Goal: Task Accomplishment & Management: Use online tool/utility

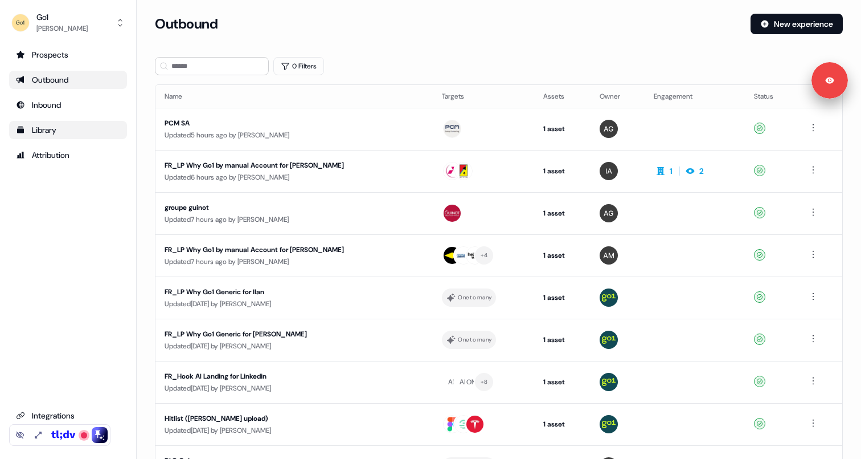
click at [64, 129] on div "Library" at bounding box center [68, 129] width 104 height 11
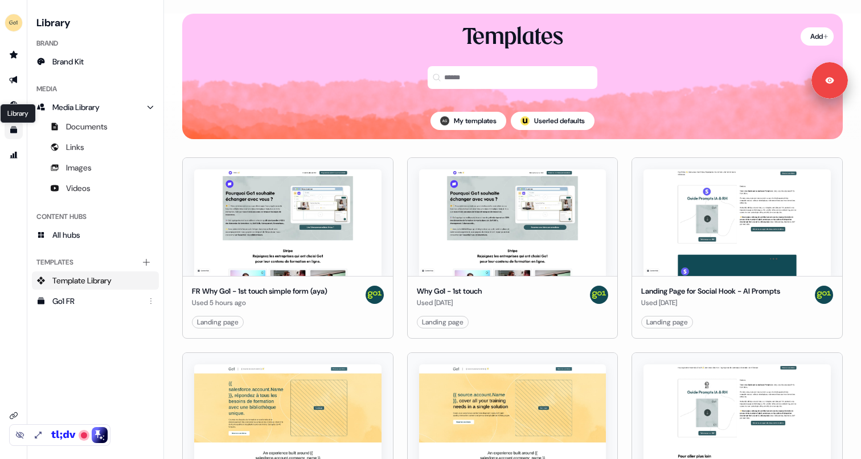
click at [10, 131] on icon "Go to templates" at bounding box center [13, 129] width 7 height 7
click at [12, 130] on icon "Go to templates" at bounding box center [13, 129] width 7 height 7
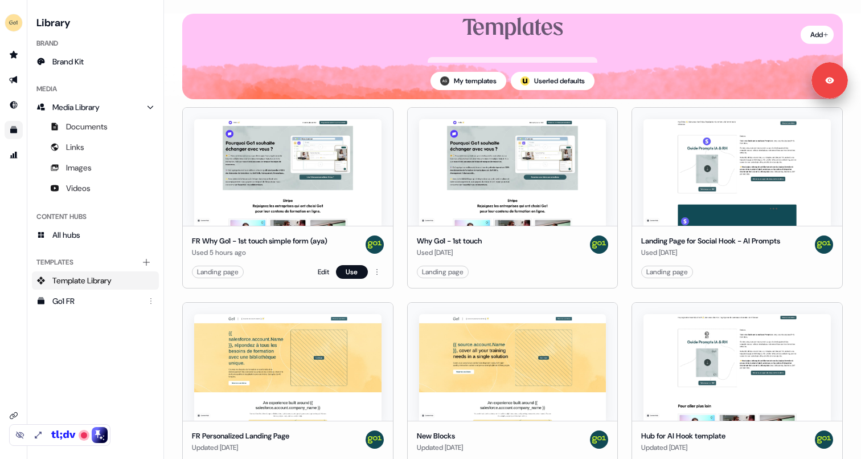
scroll to position [40, 0]
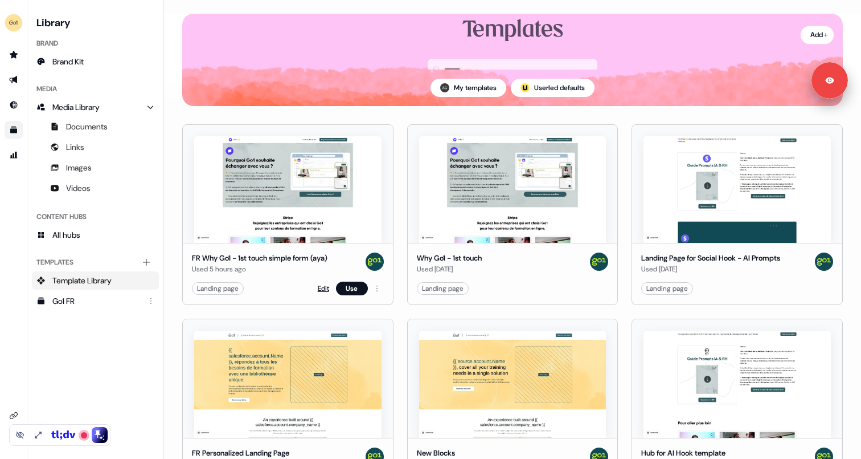
click at [322, 288] on link "Edit" at bounding box center [323, 288] width 11 height 11
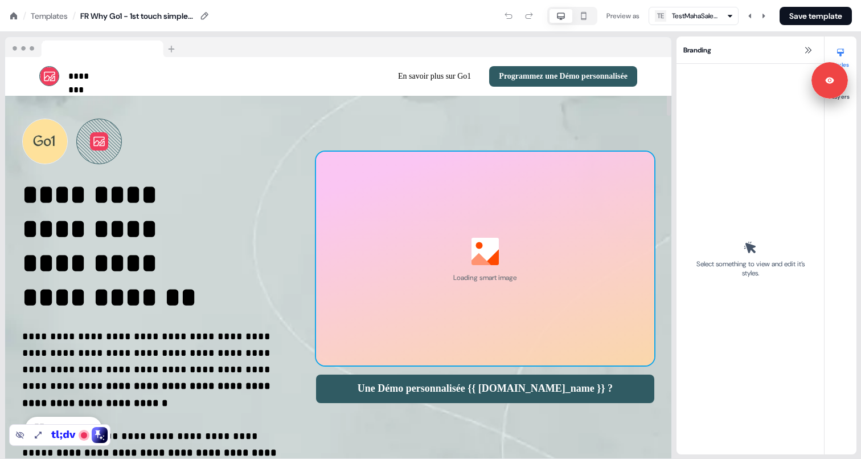
select select "**"
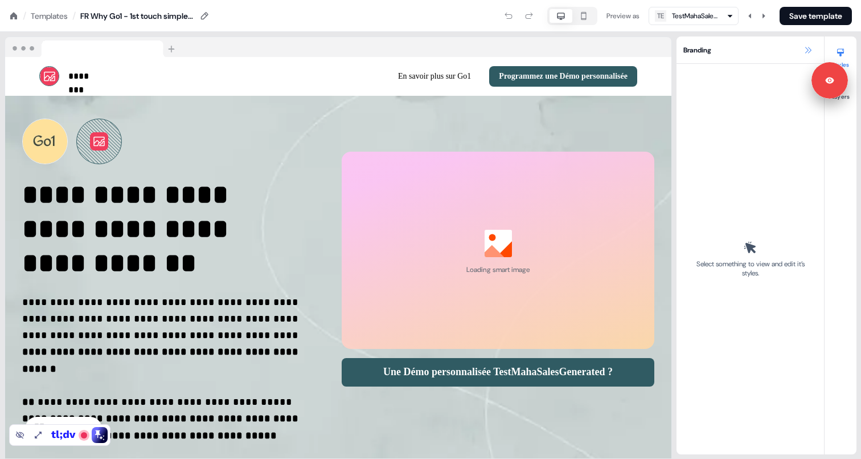
click at [808, 46] on icon at bounding box center [808, 50] width 9 height 9
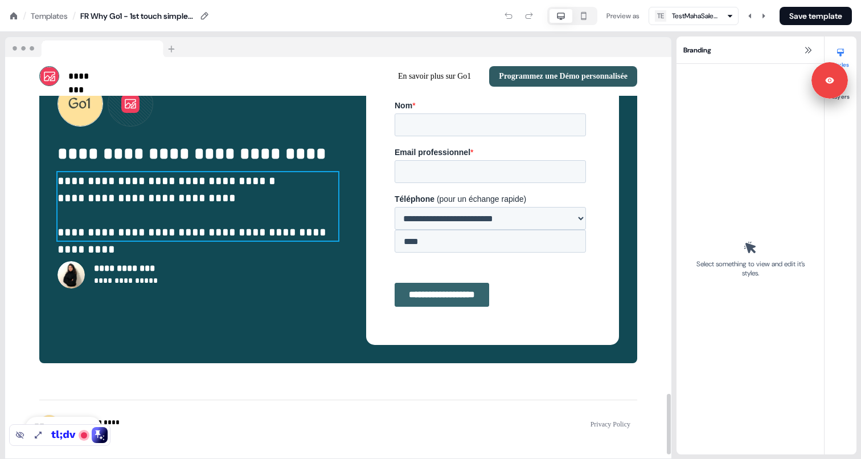
scroll to position [2257, 0]
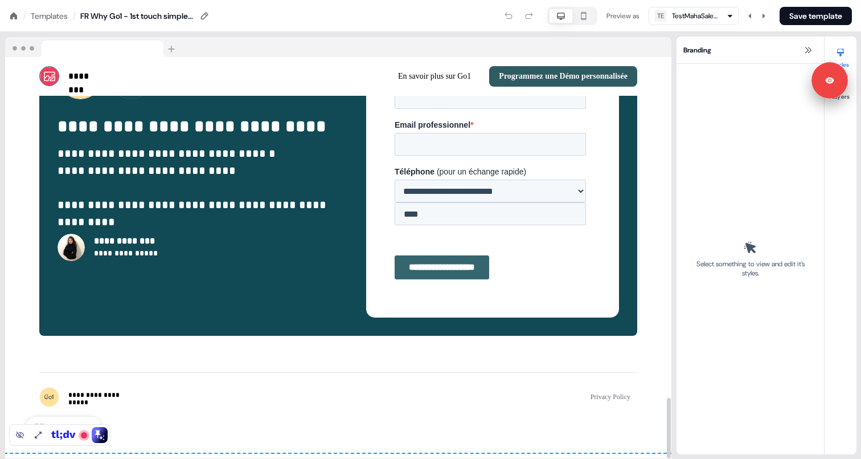
click at [12, 19] on icon at bounding box center [13, 15] width 9 height 9
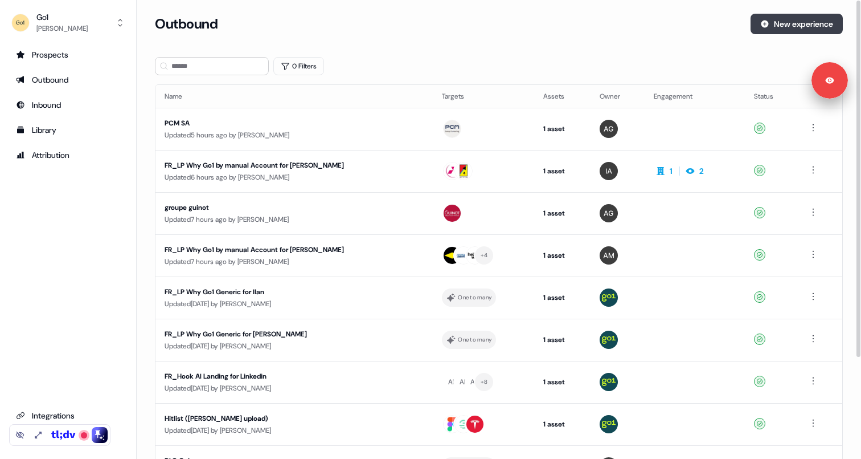
click at [788, 23] on button "New experience" at bounding box center [797, 24] width 92 height 21
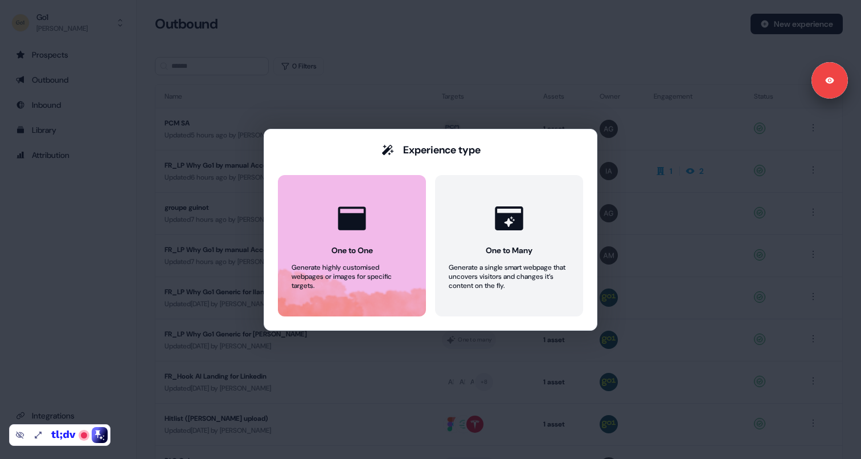
click at [365, 247] on div "One to One" at bounding box center [353, 249] width 42 height 11
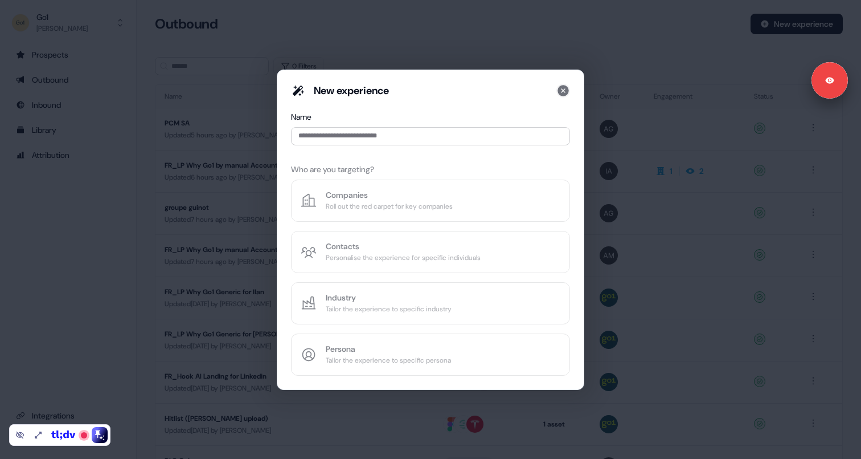
click at [564, 89] on icon at bounding box center [564, 91] width 14 height 14
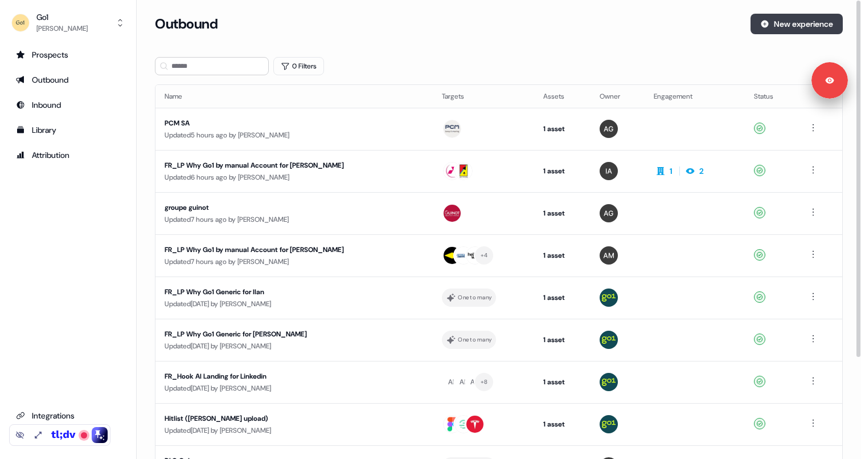
click at [808, 23] on button "New experience" at bounding box center [797, 24] width 92 height 21
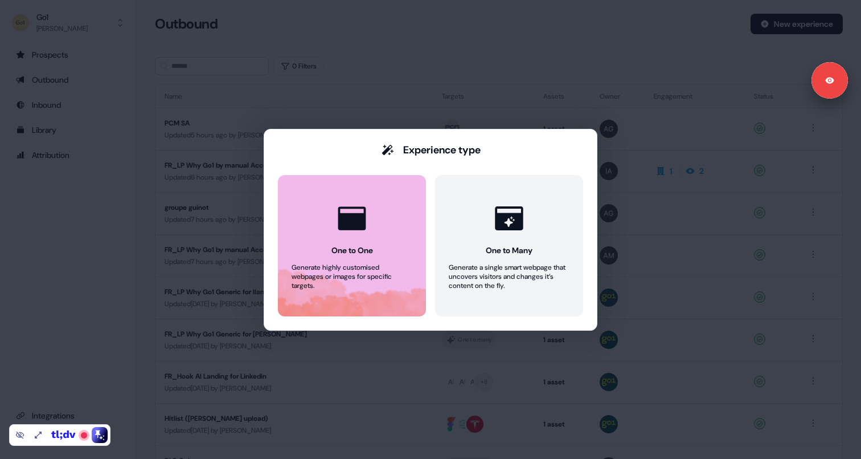
click at [387, 246] on button "One to One Generate highly customised webpages or images for specific targets." at bounding box center [352, 245] width 148 height 141
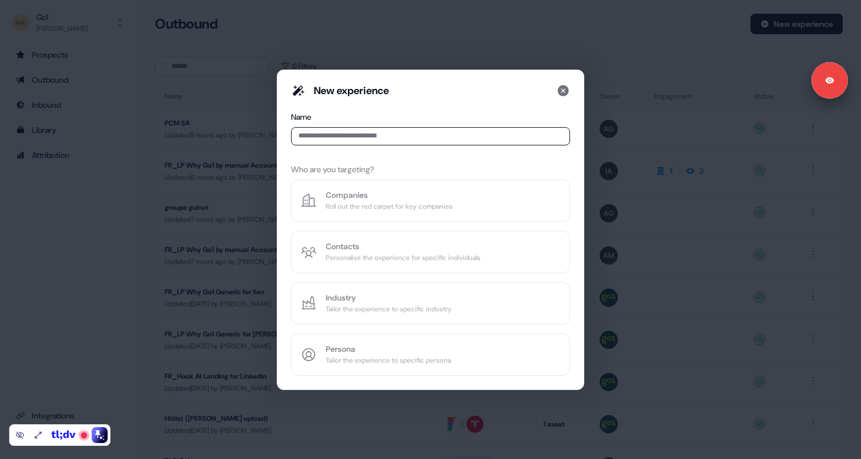
click at [374, 136] on input at bounding box center [430, 136] width 279 height 18
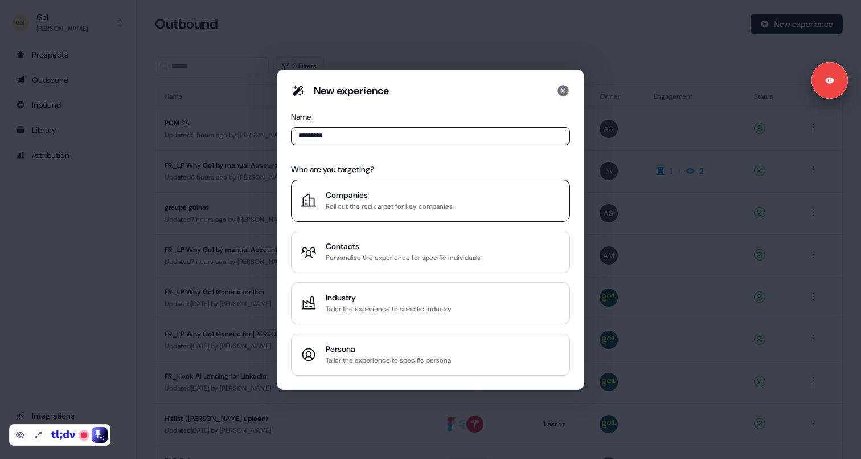
type input "*********"
click at [372, 201] on div "Roll out the red carpet for key companies" at bounding box center [389, 206] width 127 height 11
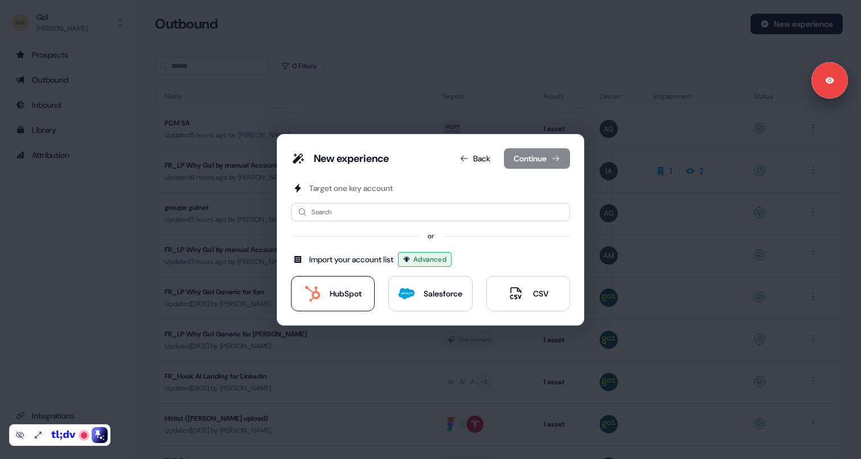
click at [345, 299] on div "HubSpot" at bounding box center [333, 293] width 57 height 16
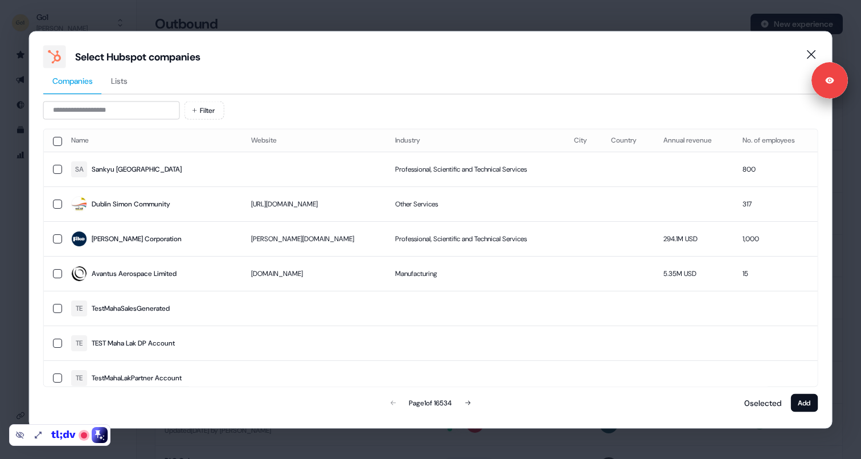
click at [128, 80] on span "Lists" at bounding box center [119, 80] width 17 height 11
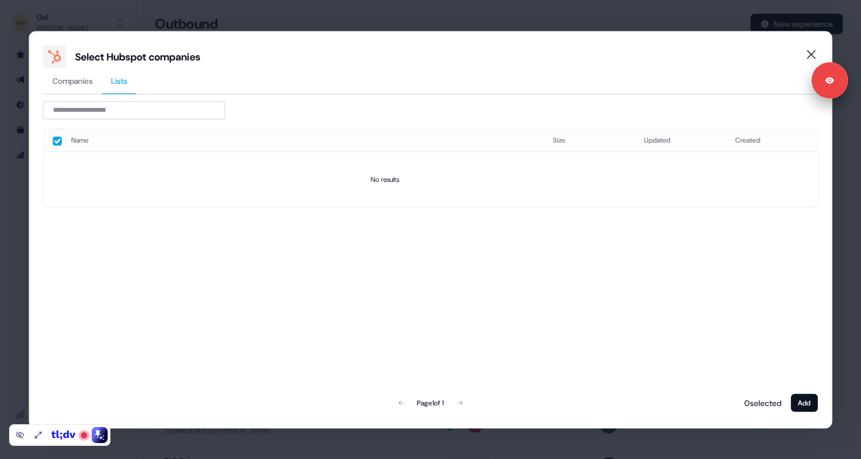
click at [89, 85] on span "Companies" at bounding box center [72, 80] width 40 height 11
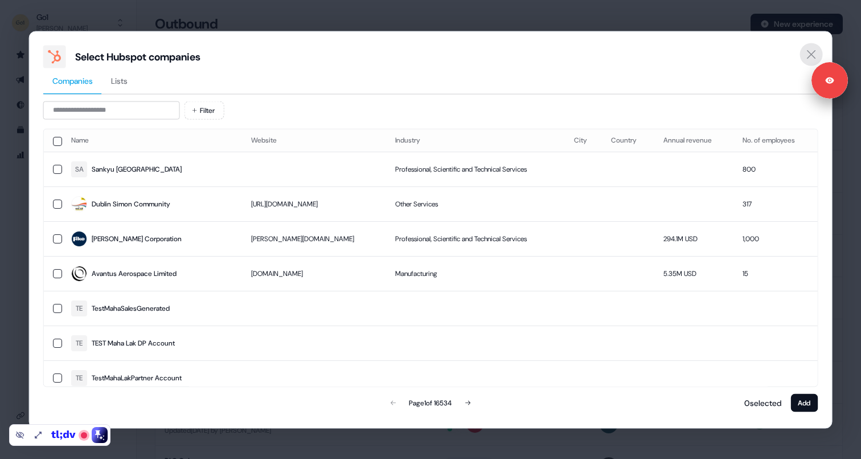
click at [816, 49] on icon "Close" at bounding box center [811, 54] width 14 height 14
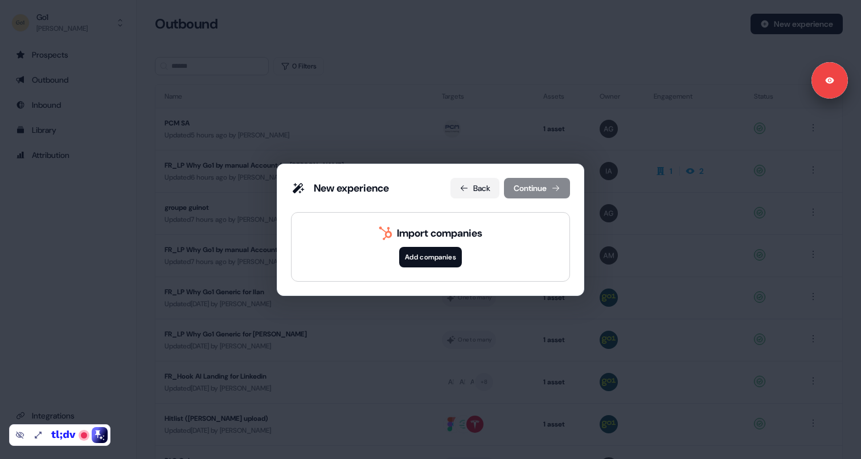
click at [471, 186] on button "Back" at bounding box center [475, 188] width 49 height 21
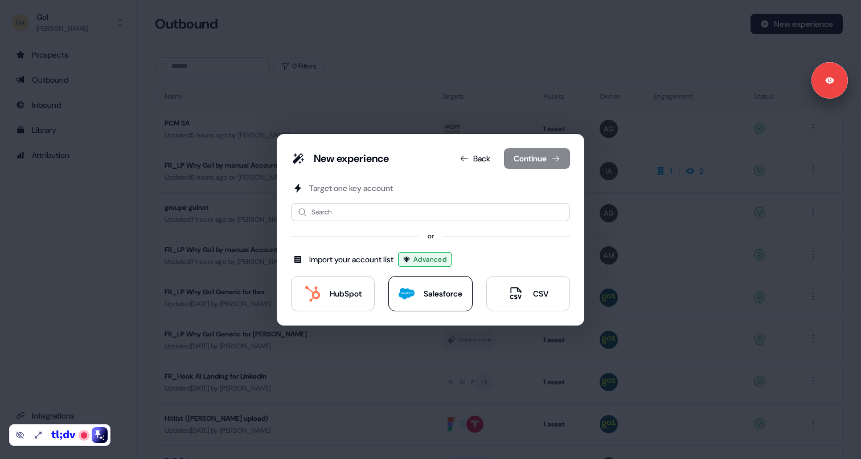
click at [424, 295] on div "Salesforce" at bounding box center [443, 293] width 39 height 11
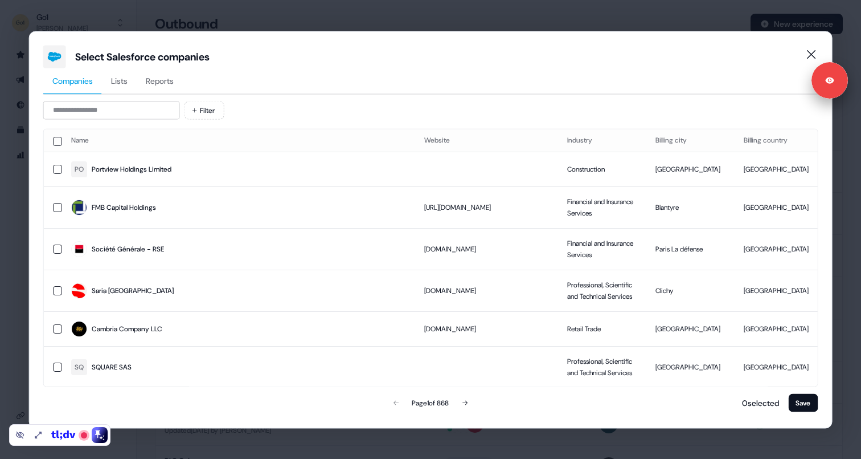
click at [131, 81] on button "Lists" at bounding box center [119, 81] width 35 height 26
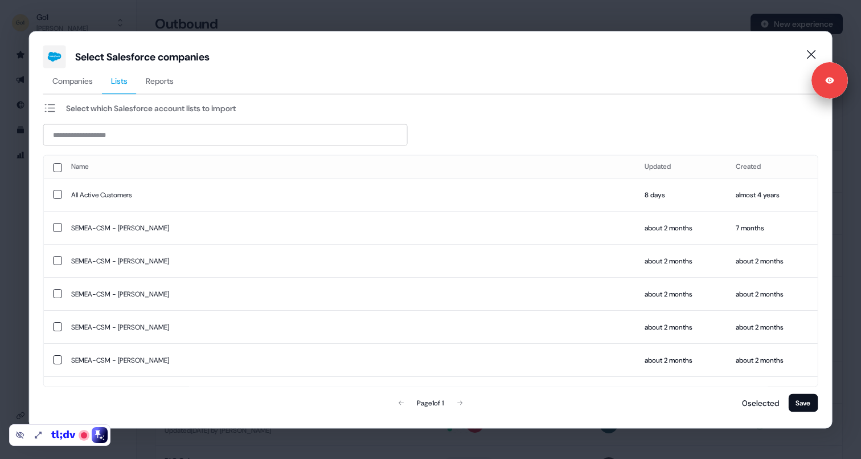
click at [77, 81] on span "Companies" at bounding box center [72, 80] width 40 height 11
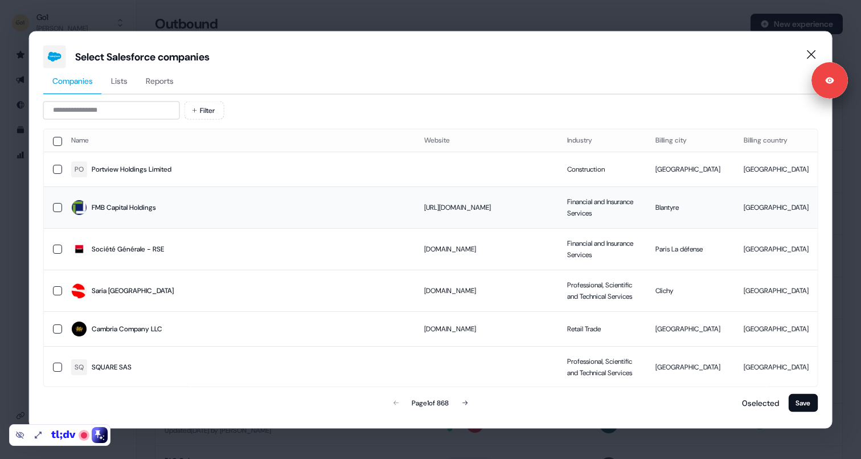
click at [55, 205] on button "button" at bounding box center [57, 206] width 9 height 9
click at [58, 243] on td at bounding box center [53, 249] width 18 height 42
click at [58, 291] on button "button" at bounding box center [57, 289] width 9 height 9
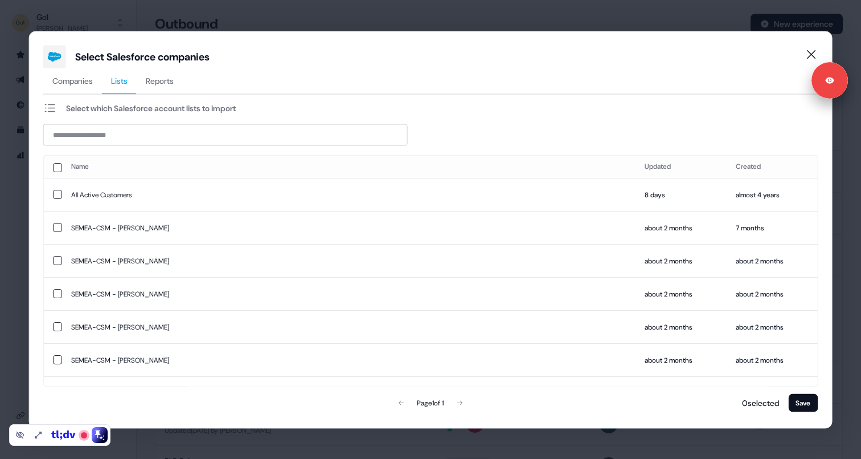
click at [121, 75] on span "Lists" at bounding box center [119, 80] width 17 height 11
click at [76, 93] on button "Companies" at bounding box center [72, 81] width 59 height 26
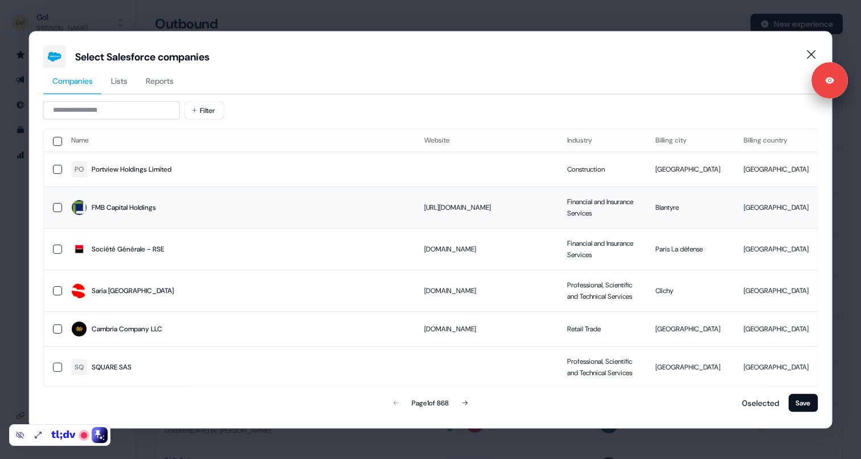
click at [56, 208] on button "button" at bounding box center [57, 206] width 9 height 9
click at [58, 250] on button "button" at bounding box center [57, 248] width 9 height 9
click at [56, 290] on button "button" at bounding box center [57, 289] width 9 height 9
click at [120, 82] on span "Lists" at bounding box center [119, 80] width 17 height 11
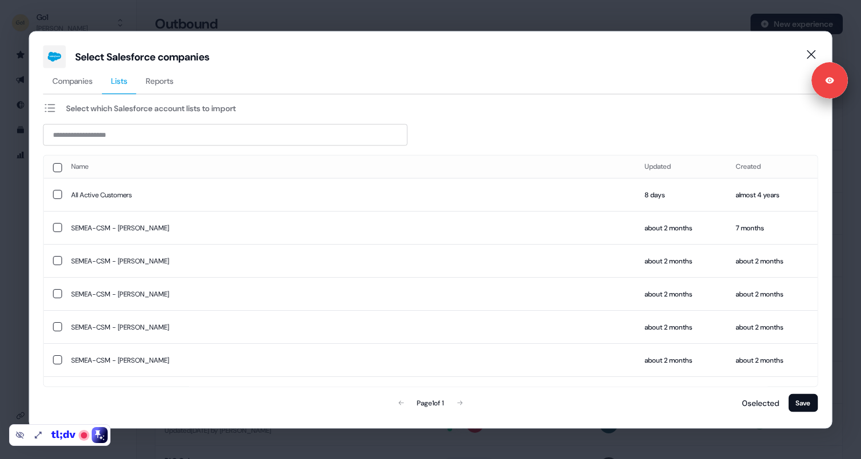
click at [80, 86] on button "Companies" at bounding box center [72, 81] width 59 height 26
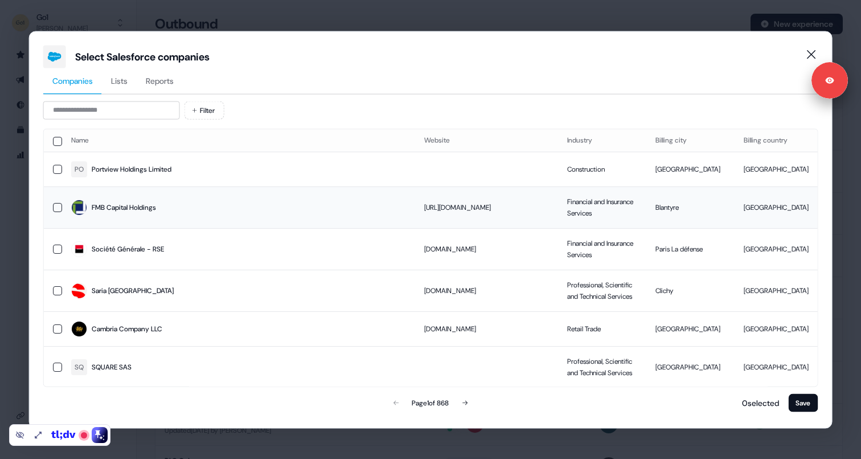
click at [59, 206] on button "button" at bounding box center [57, 206] width 9 height 9
click at [59, 248] on button "button" at bounding box center [57, 248] width 9 height 9
click at [58, 288] on button "button" at bounding box center [57, 289] width 9 height 9
click at [802, 399] on button "Save" at bounding box center [803, 402] width 30 height 18
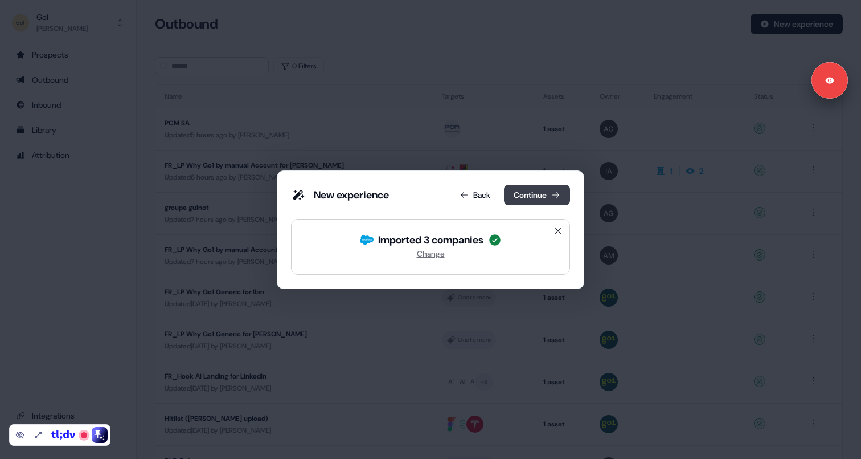
click at [538, 199] on button "Continue" at bounding box center [537, 195] width 66 height 21
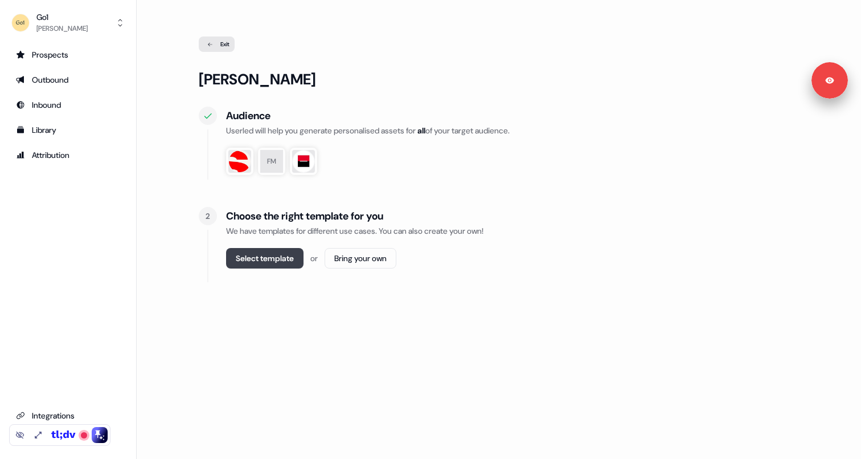
click at [284, 260] on button "Select template" at bounding box center [264, 258] width 77 height 21
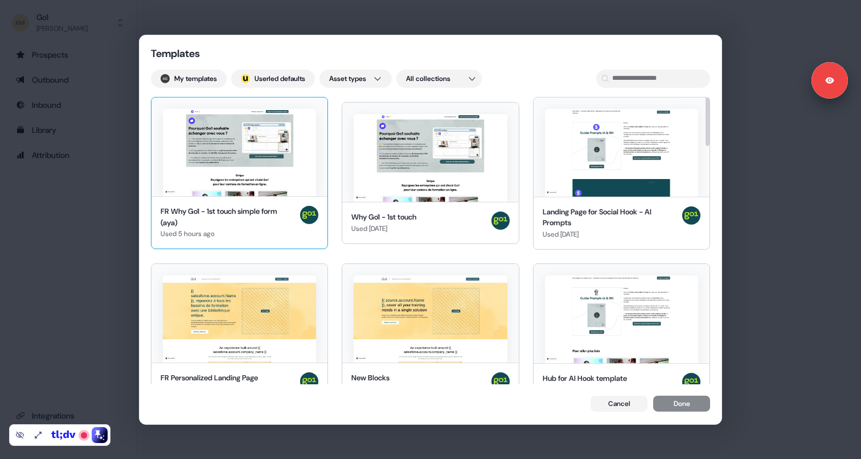
click at [240, 223] on div "FR Why Go1 - 1st touch simple form (aya)" at bounding box center [228, 217] width 135 height 22
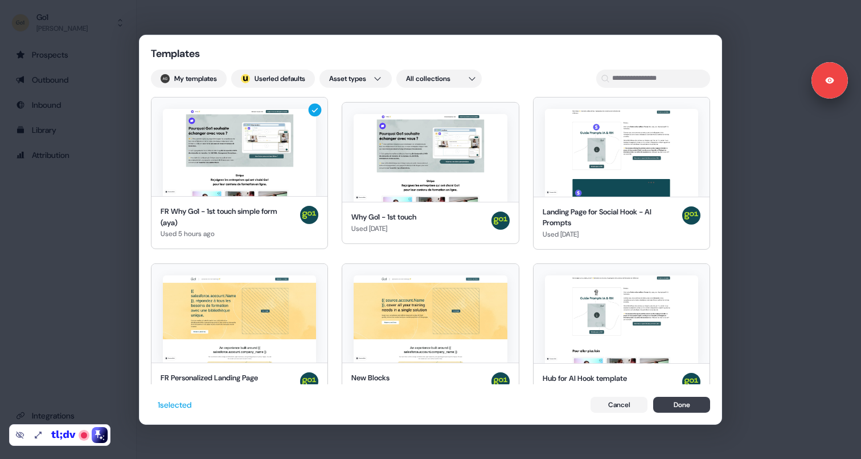
click at [671, 405] on button "Done" at bounding box center [681, 405] width 57 height 16
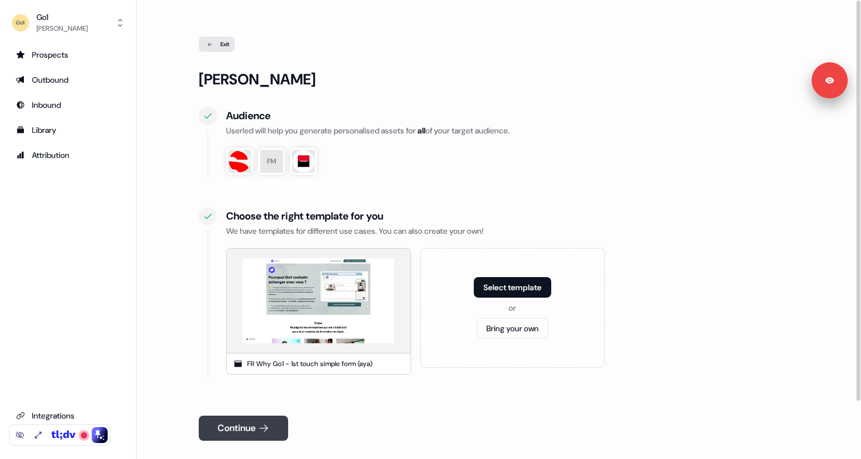
click at [231, 431] on button "Continue" at bounding box center [243, 427] width 89 height 25
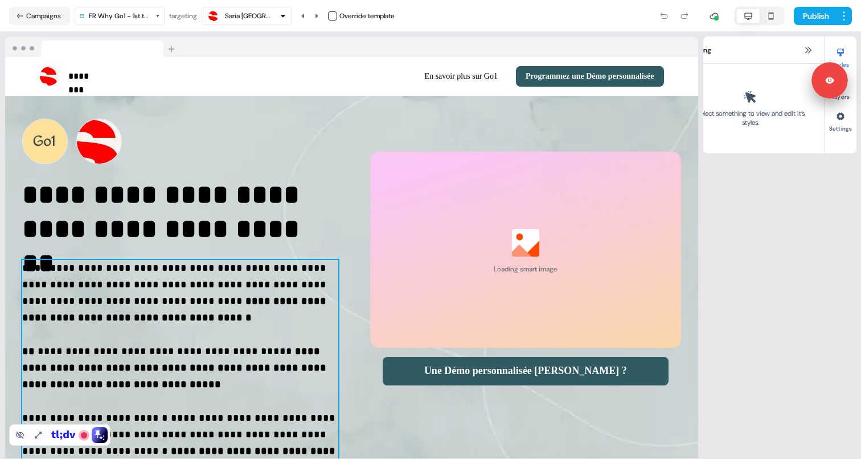
select select "**"
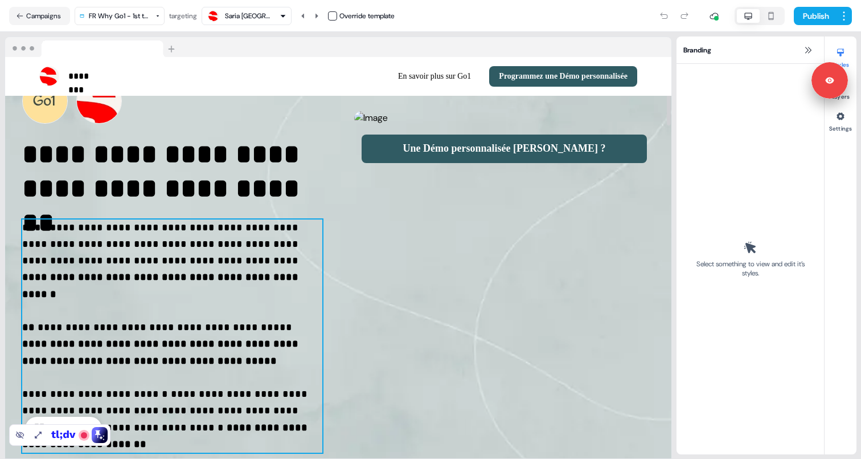
scroll to position [43, 0]
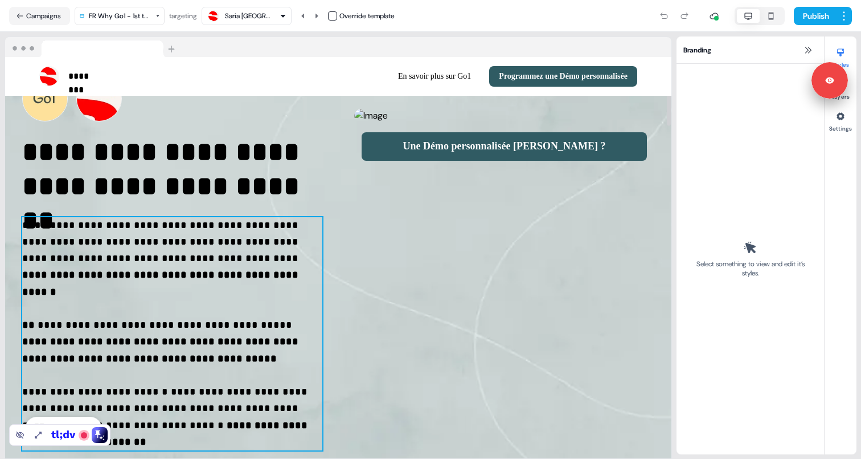
click at [247, 294] on p "**********" at bounding box center [172, 334] width 300 height 234
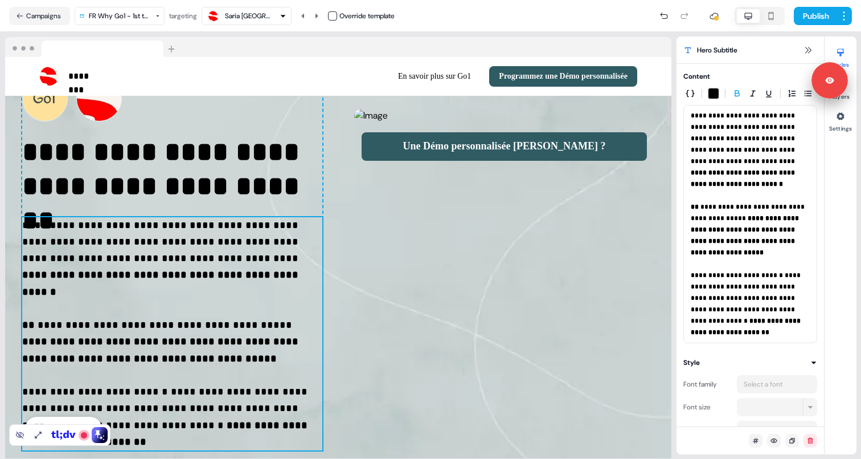
click at [251, 279] on p "**********" at bounding box center [172, 334] width 300 height 234
click at [724, 113] on span "**********" at bounding box center [744, 149] width 106 height 75
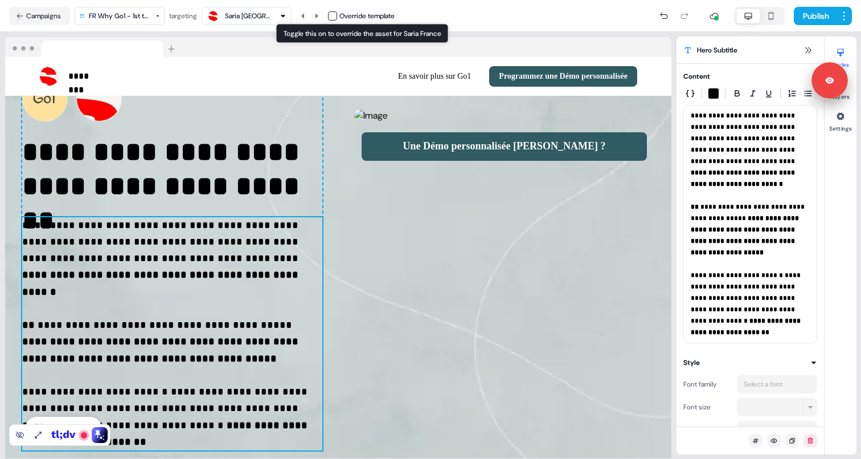
click at [336, 17] on button "button" at bounding box center [332, 15] width 9 height 9
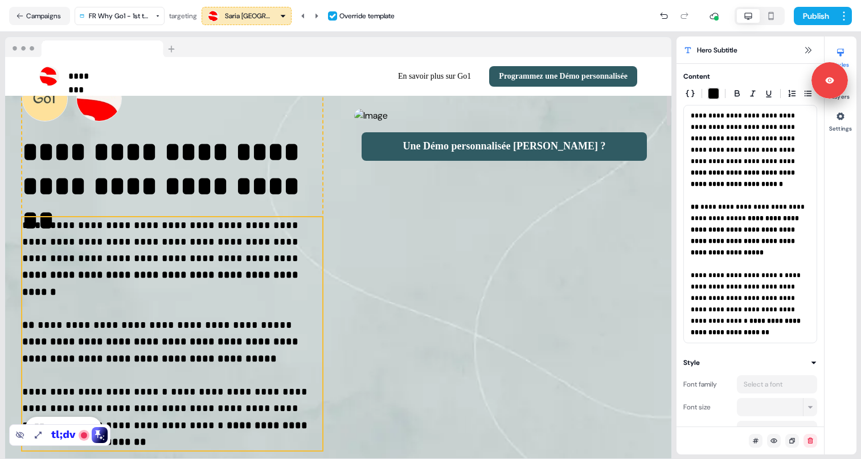
click at [336, 18] on button "button" at bounding box center [332, 15] width 9 height 9
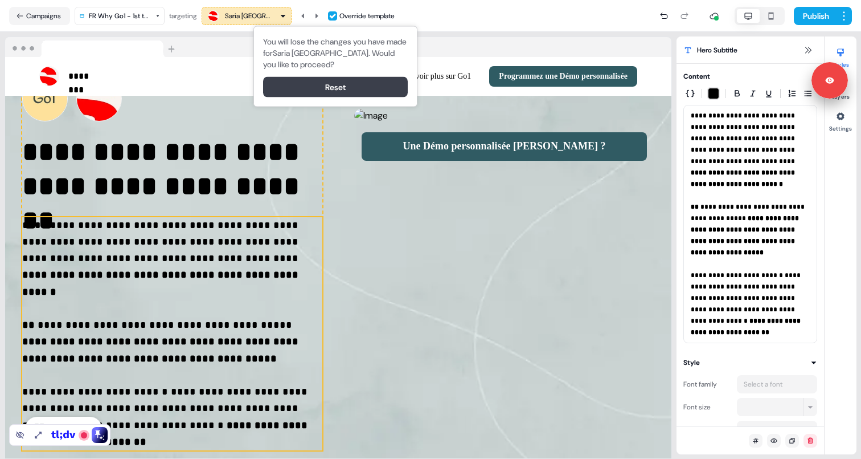
click at [332, 95] on button "Reset" at bounding box center [335, 87] width 145 height 21
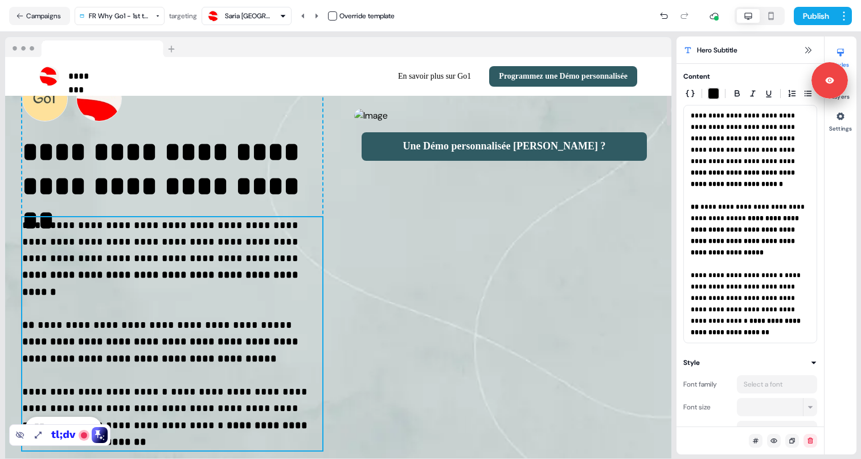
click at [264, 15] on div "Saria [GEOGRAPHIC_DATA]" at bounding box center [248, 15] width 46 height 11
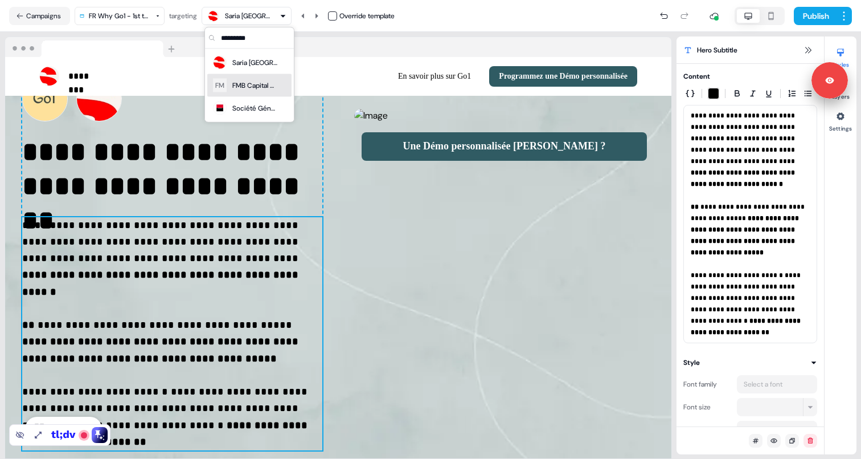
click at [242, 84] on div "FMB Capital Holdings" at bounding box center [255, 85] width 46 height 11
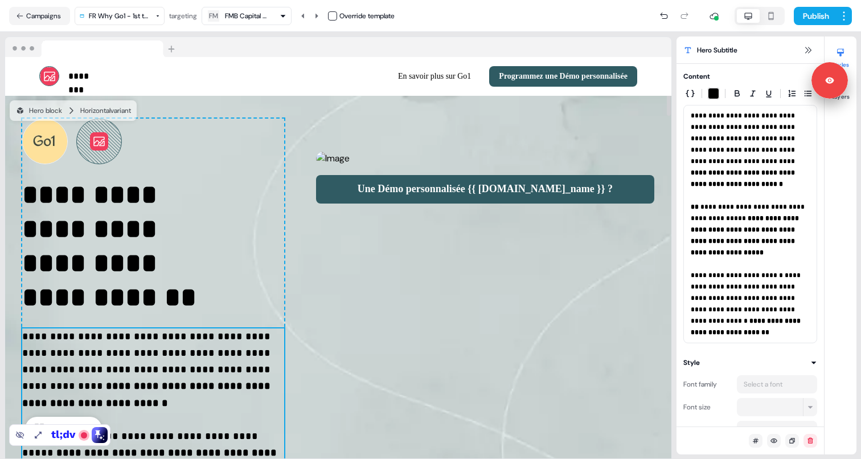
click at [250, 21] on div "FM FMB Capital Holdings" at bounding box center [239, 16] width 64 height 14
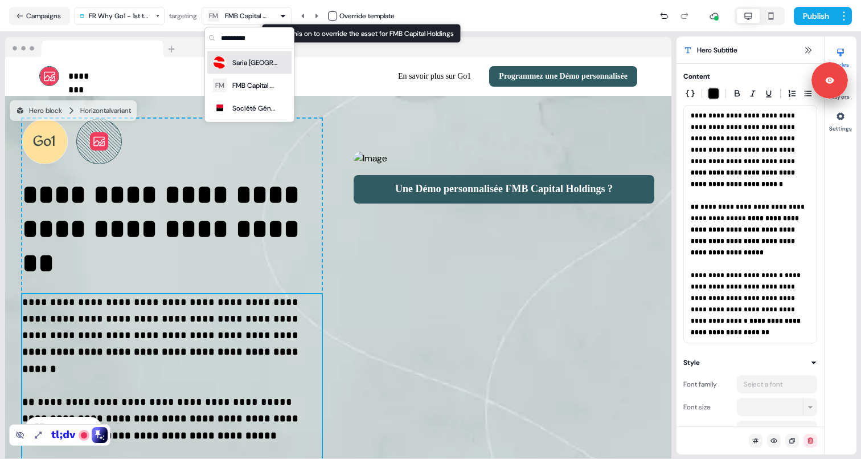
click at [334, 15] on button "button" at bounding box center [332, 15] width 9 height 9
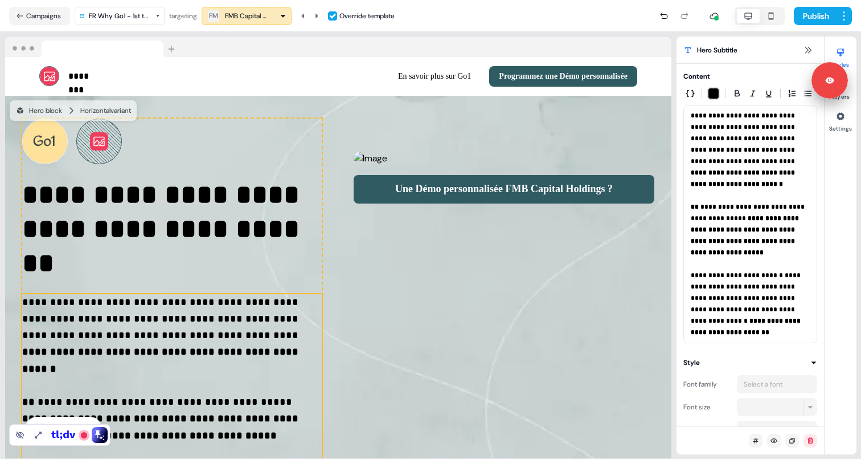
click at [269, 15] on div "FMB Capital Holdings" at bounding box center [248, 15] width 46 height 11
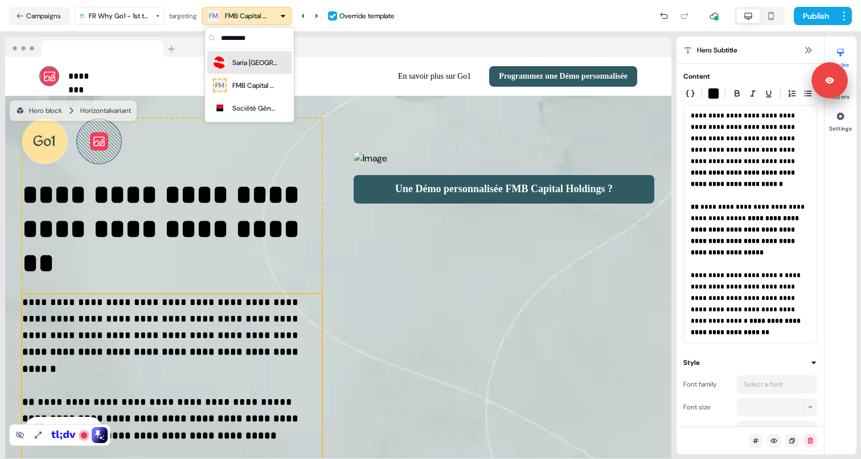
click at [336, 17] on button "button" at bounding box center [332, 15] width 9 height 9
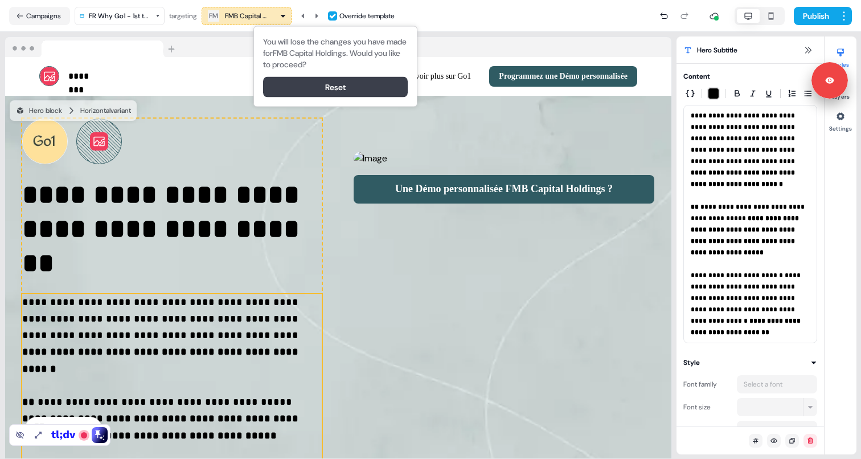
click at [318, 88] on button "Reset" at bounding box center [335, 87] width 145 height 21
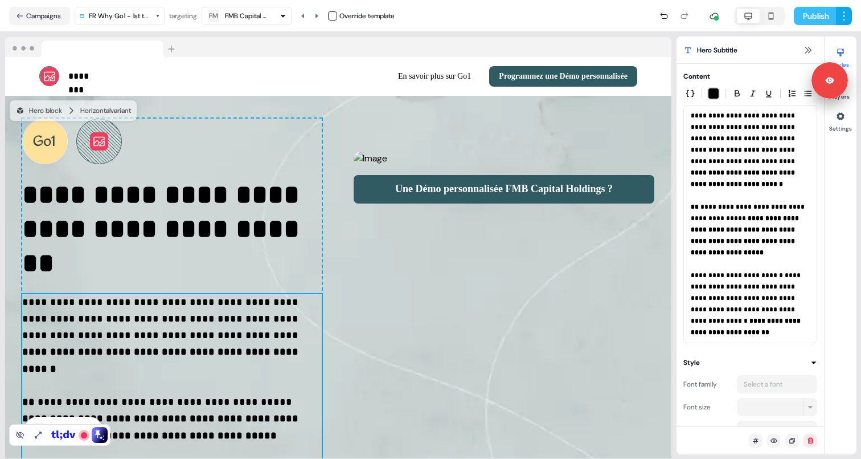
click at [800, 19] on button "Publish" at bounding box center [815, 16] width 42 height 18
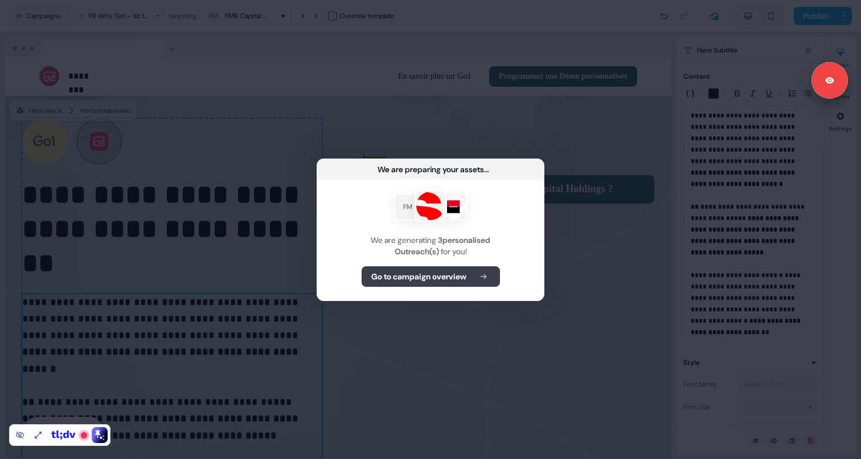
click at [390, 277] on b "Go to campaign overview" at bounding box center [418, 276] width 95 height 11
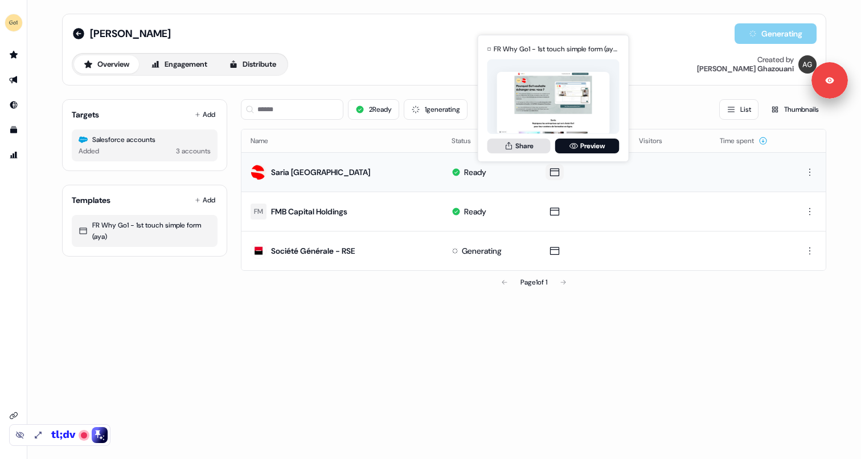
click at [531, 144] on button "Share" at bounding box center [519, 145] width 63 height 15
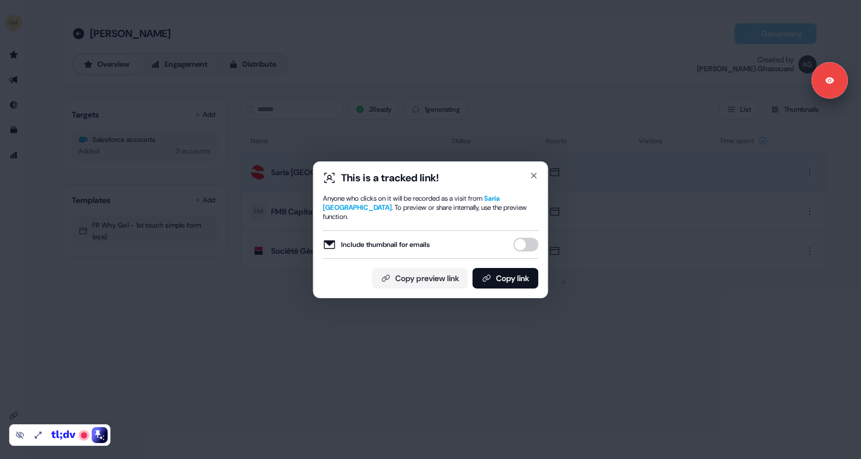
click at [529, 244] on button "Include thumbnail for emails" at bounding box center [526, 245] width 25 height 14
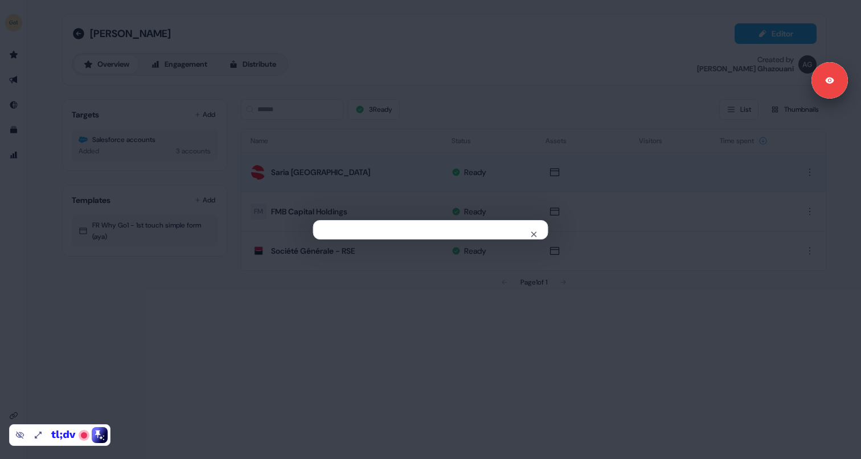
click at [520, 294] on div "Close" at bounding box center [430, 229] width 861 height 459
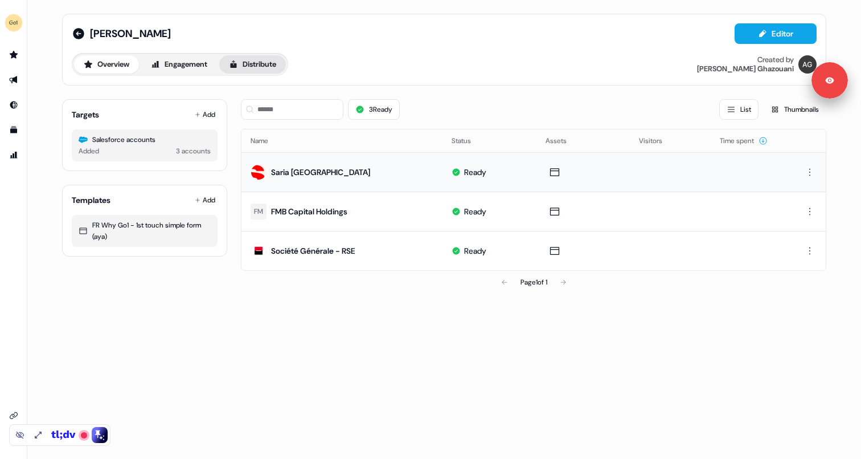
click at [275, 64] on button "Distribute" at bounding box center [252, 64] width 67 height 18
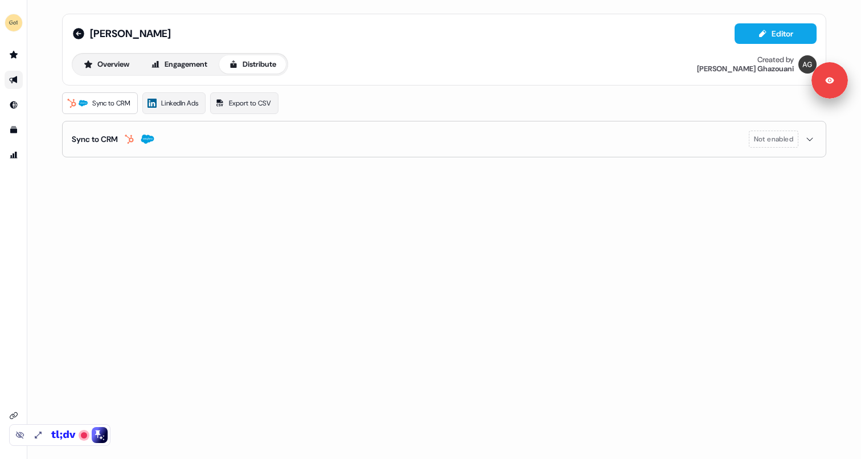
click at [291, 140] on button "Sync to CRM Not enabled" at bounding box center [444, 138] width 745 height 35
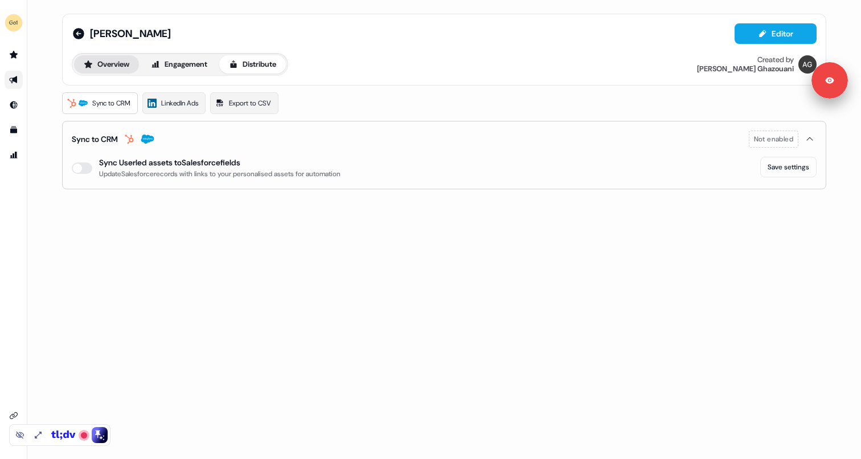
click at [126, 66] on button "Overview" at bounding box center [106, 64] width 65 height 18
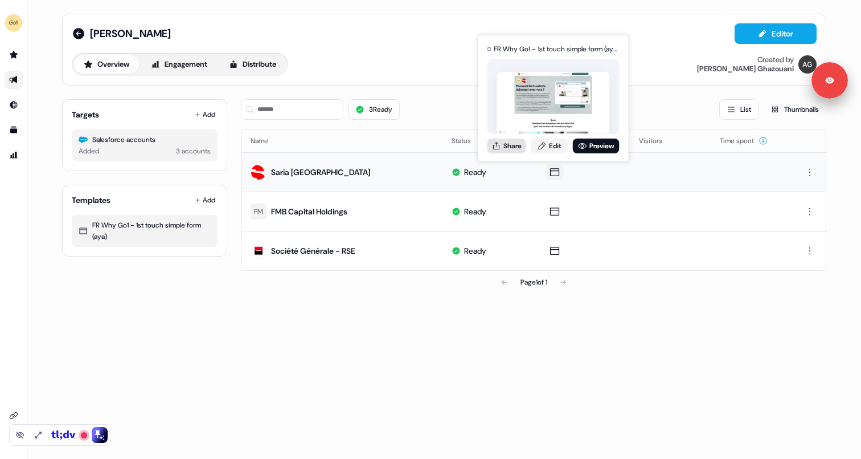
click at [512, 146] on button "Share" at bounding box center [507, 145] width 39 height 15
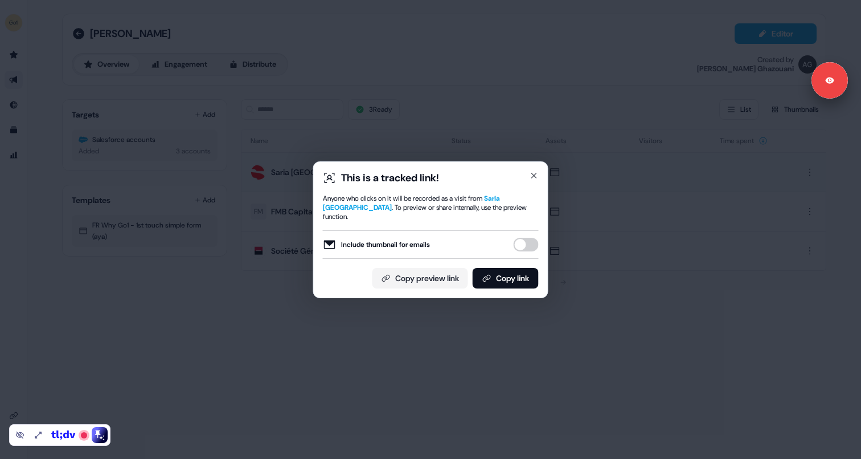
click at [528, 238] on button "Include thumbnail for emails" at bounding box center [526, 245] width 25 height 14
click at [513, 274] on button "Copy link" at bounding box center [506, 278] width 66 height 21
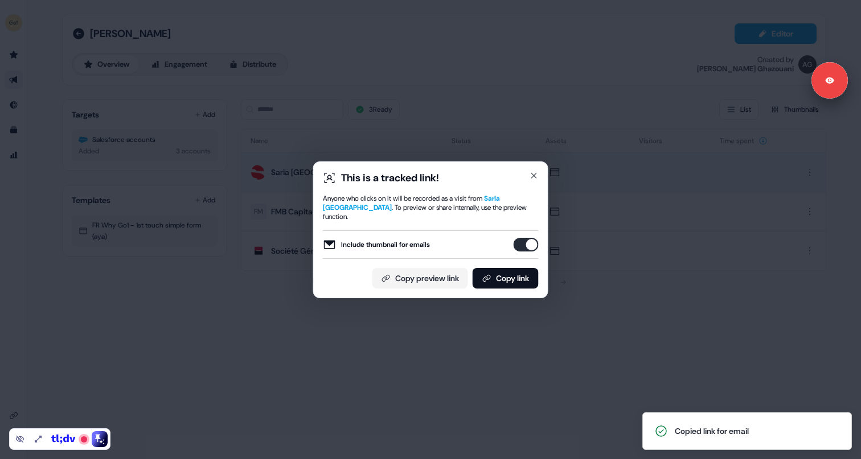
click at [529, 238] on button "Include thumbnail for emails" at bounding box center [526, 245] width 25 height 14
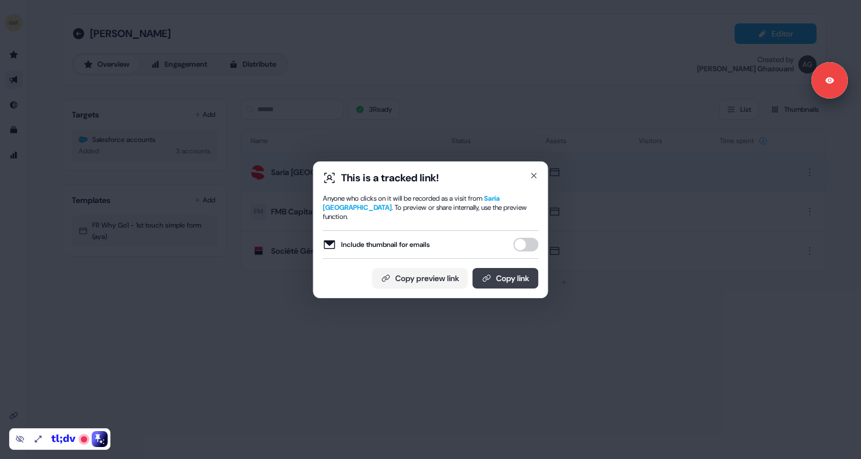
click at [513, 271] on button "Copy link" at bounding box center [506, 278] width 66 height 21
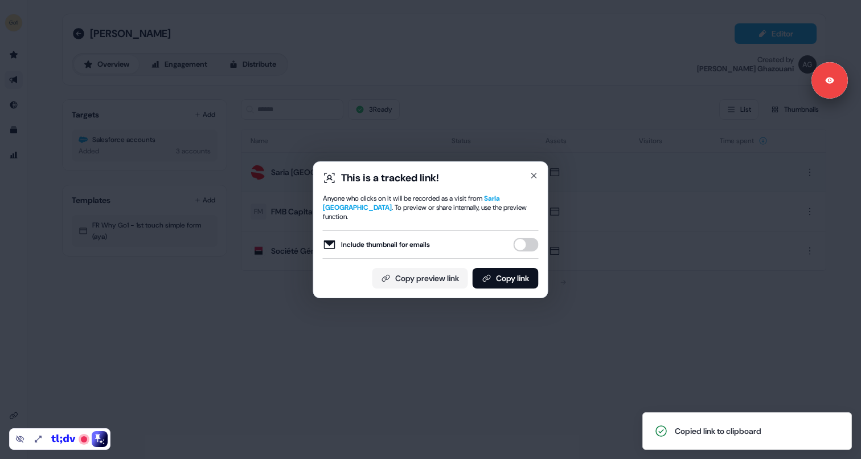
click at [524, 238] on button "Include thumbnail for emails" at bounding box center [526, 245] width 25 height 14
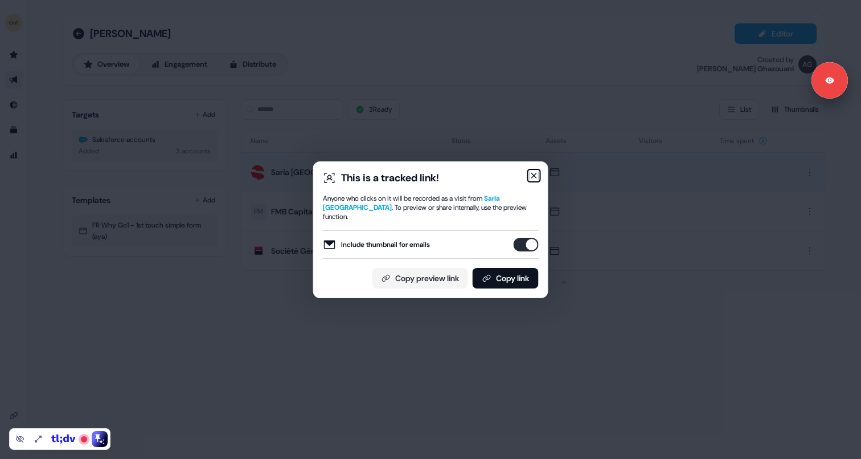
click at [536, 179] on icon "button" at bounding box center [534, 175] width 9 height 9
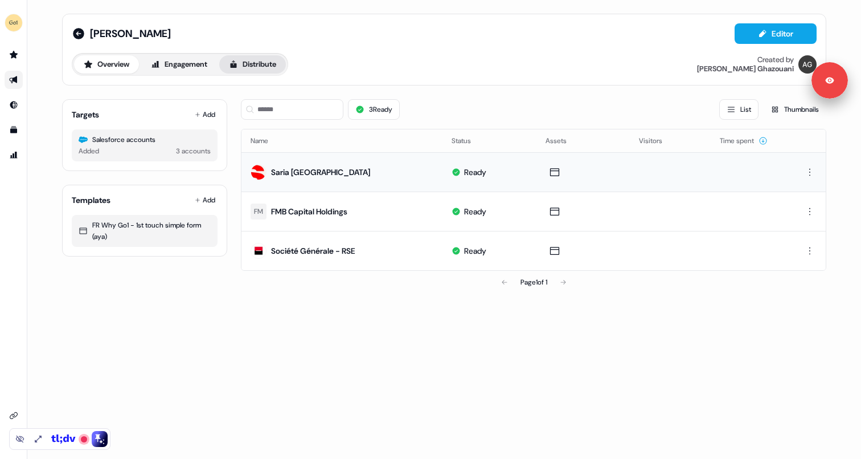
click at [259, 68] on button "Distribute" at bounding box center [252, 64] width 67 height 18
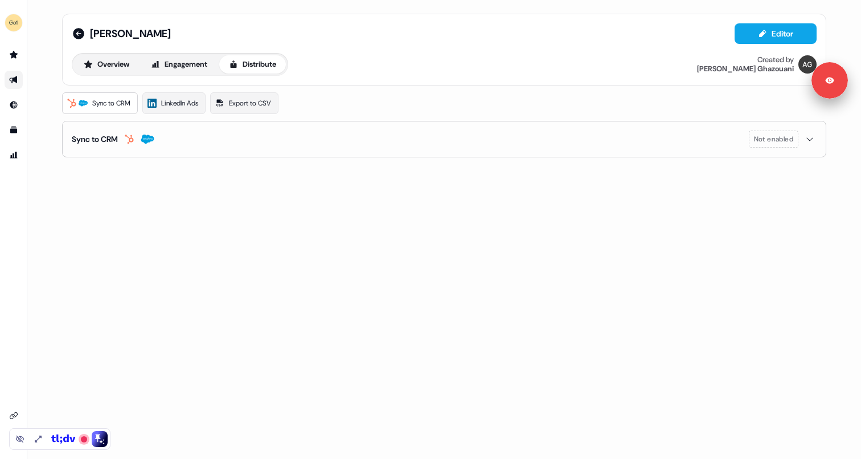
click at [318, 128] on button "Sync to CRM Not enabled" at bounding box center [444, 138] width 745 height 35
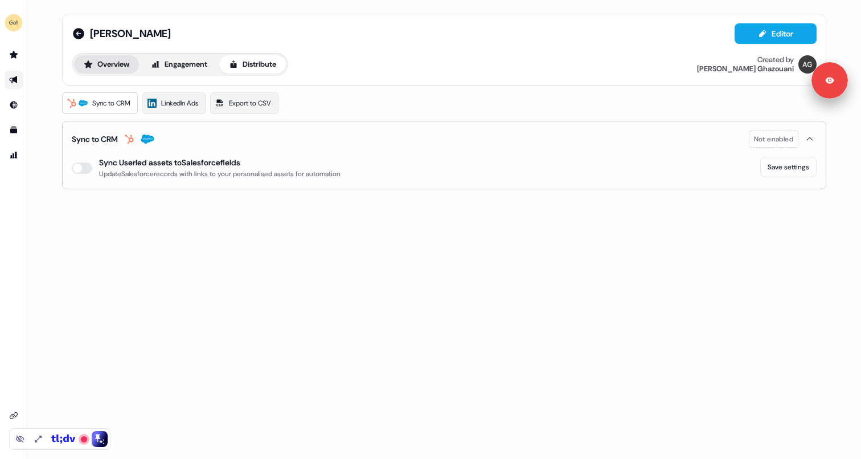
click at [113, 67] on button "Overview" at bounding box center [106, 64] width 65 height 18
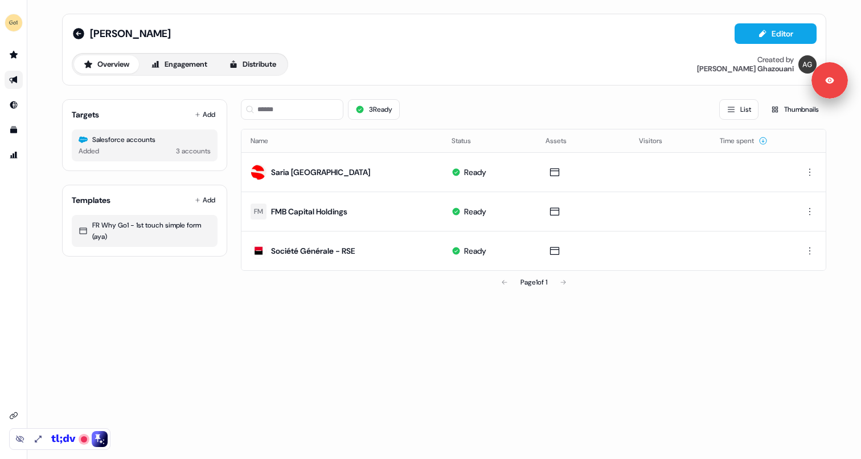
click at [443, 62] on div "Overview Engagement Distribute Created by [PERSON_NAME]" at bounding box center [444, 64] width 745 height 23
click at [446, 115] on div "3 Ready List Thumbnails" at bounding box center [534, 109] width 586 height 21
click at [17, 52] on icon "Go to prospects" at bounding box center [13, 54] width 9 height 9
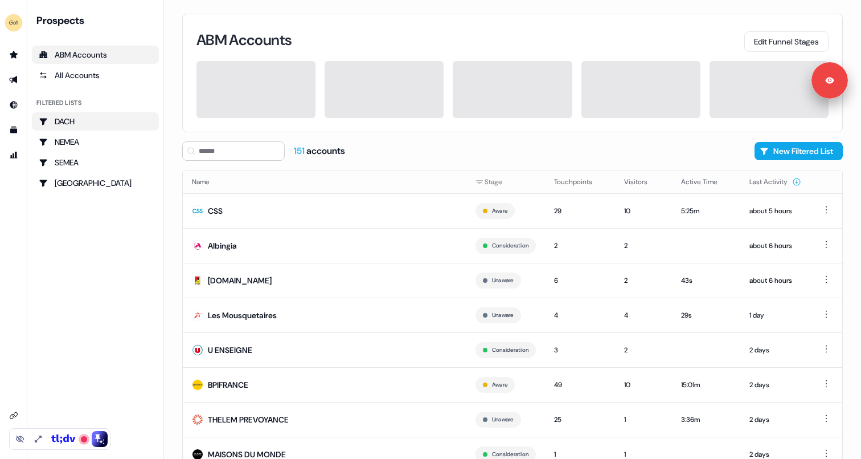
click at [101, 120] on div "DACH" at bounding box center [95, 121] width 113 height 11
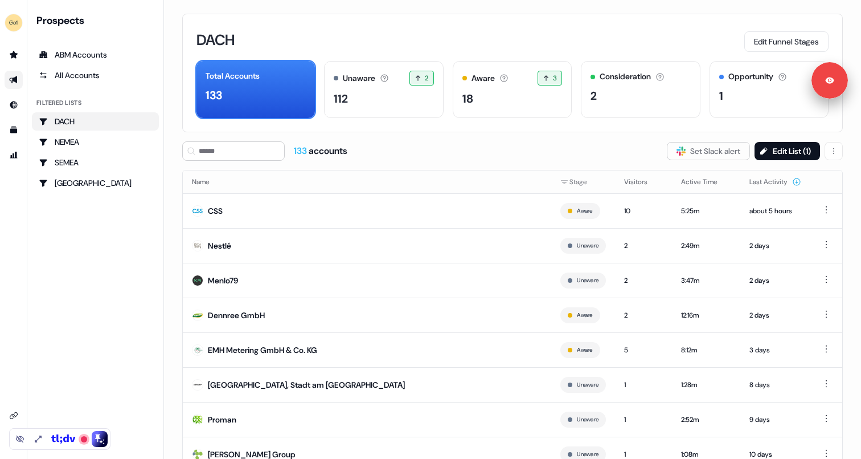
click at [11, 79] on icon "Go to outbound experience" at bounding box center [13, 79] width 9 height 9
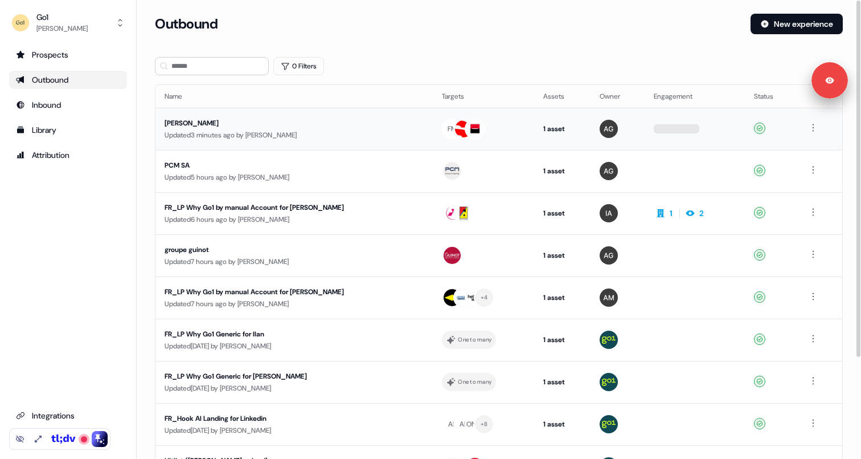
click at [345, 129] on div "Updated 3 minutes ago by [PERSON_NAME]" at bounding box center [294, 134] width 259 height 11
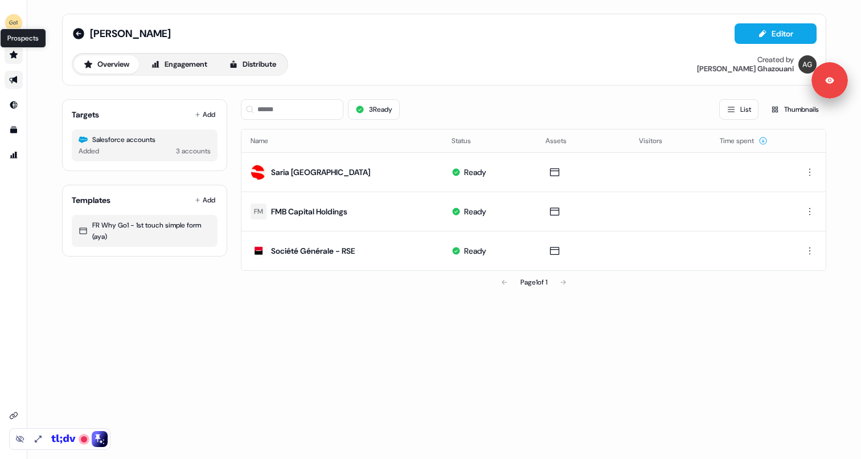
click at [14, 52] on icon "Go to prospects" at bounding box center [14, 54] width 8 height 7
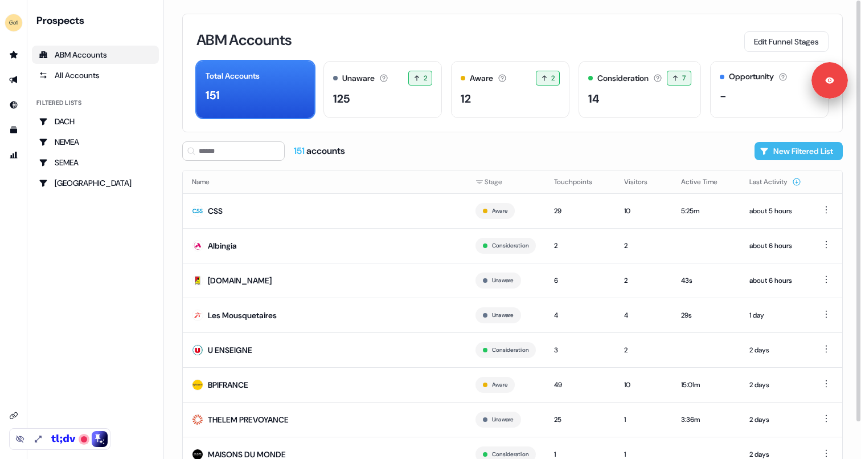
click at [755, 155] on button "New Filtered List" at bounding box center [799, 151] width 88 height 18
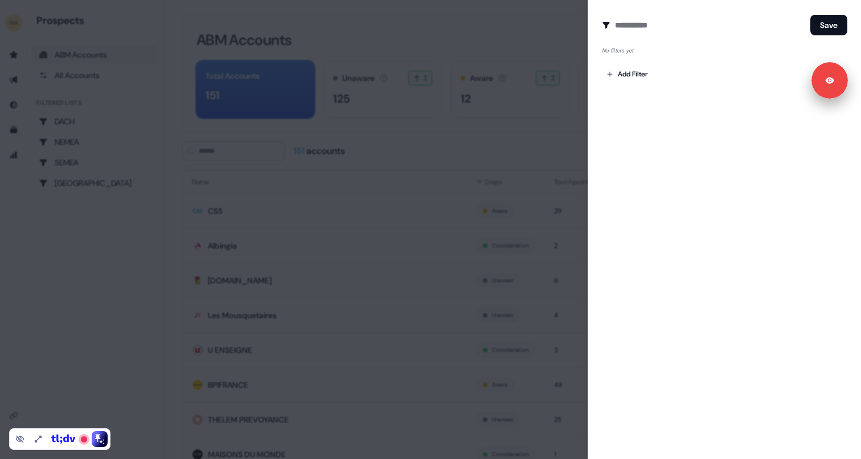
click at [517, 147] on div at bounding box center [430, 229] width 861 height 459
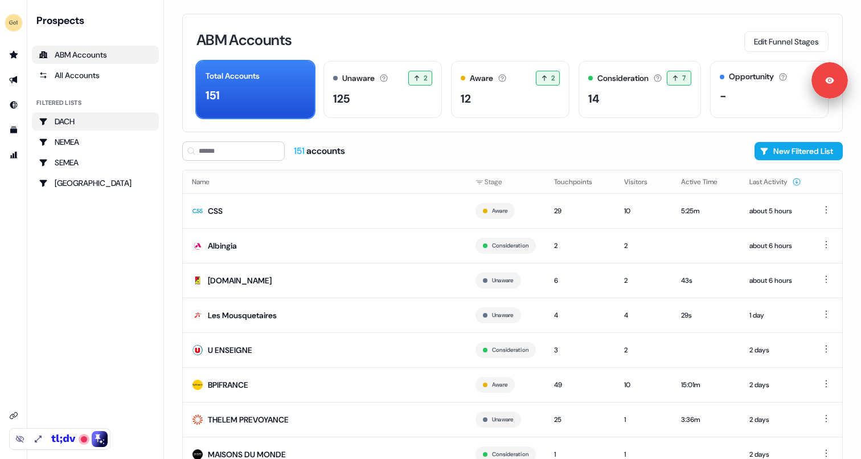
click at [73, 125] on div "DACH" at bounding box center [95, 121] width 113 height 11
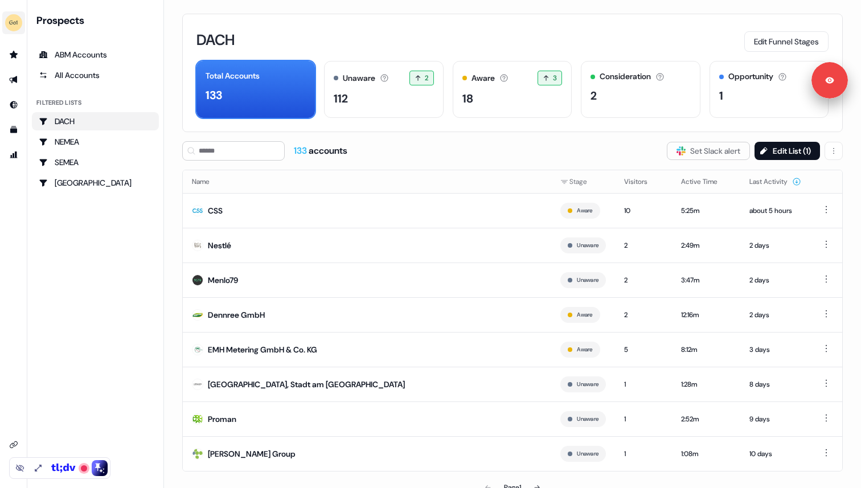
click at [19, 22] on img "side nav menu" at bounding box center [14, 23] width 18 height 18
click at [25, 52] on div "Help documentation" at bounding box center [59, 53] width 108 height 21
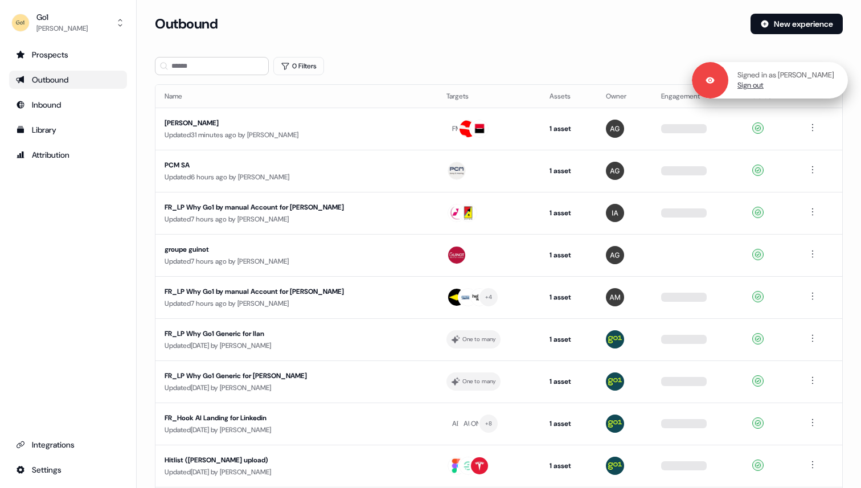
click at [762, 87] on link "Sign out" at bounding box center [751, 85] width 26 height 10
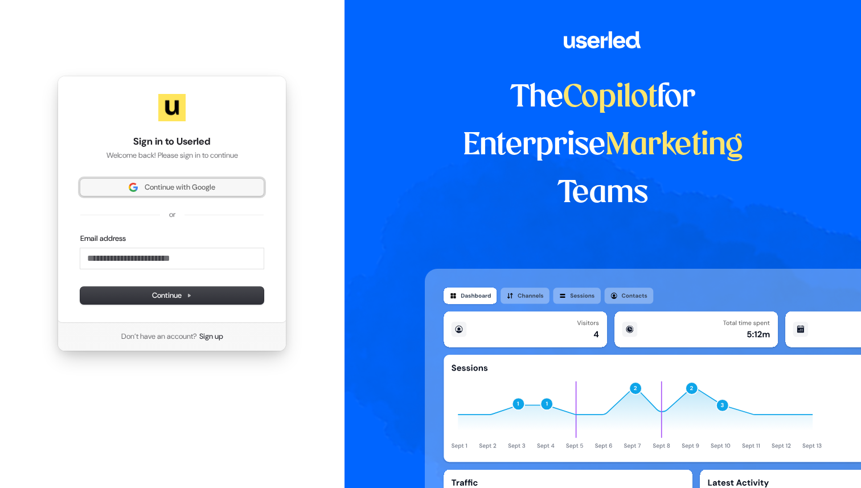
click at [225, 190] on span "Continue with Google" at bounding box center [172, 187] width 170 height 10
